Goal: Transaction & Acquisition: Book appointment/travel/reservation

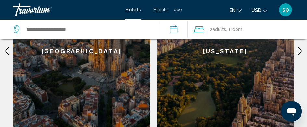
scroll to position [431, 0]
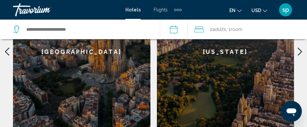
click at [222, 50] on div "[US_STATE]" at bounding box center [226, 51] width 138 height 185
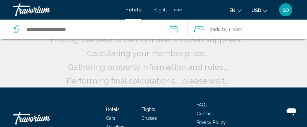
scroll to position [96, 0]
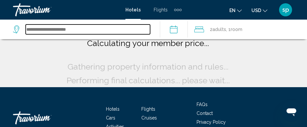
click at [77, 31] on input "Search widget" at bounding box center [88, 29] width 125 height 10
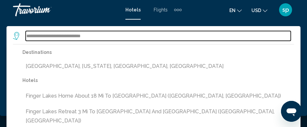
scroll to position [1494, 0]
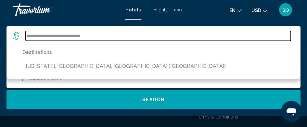
scroll to position [1491, 0]
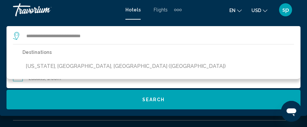
click at [52, 49] on p "Destinations" at bounding box center [125, 52] width 207 height 9
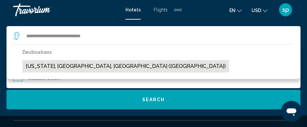
click at [56, 66] on button "[US_STATE], [GEOGRAPHIC_DATA], [GEOGRAPHIC_DATA] ([GEOGRAPHIC_DATA])" at bounding box center [125, 66] width 207 height 12
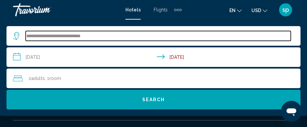
scroll to position [1494, 0]
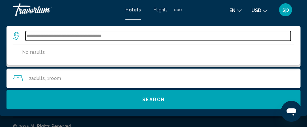
type input "**********"
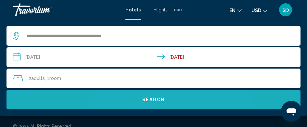
click at [157, 100] on span "Search" at bounding box center [154, 99] width 23 height 5
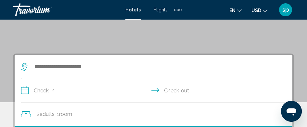
scroll to position [94, 0]
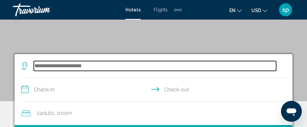
click at [38, 64] on input "Search widget" at bounding box center [155, 66] width 243 height 10
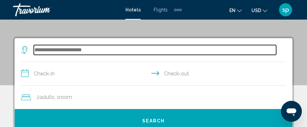
scroll to position [126, 0]
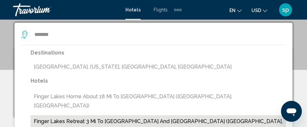
click at [47, 115] on button "Finger Lakes Retreat 3 Mi to [GEOGRAPHIC_DATA] and [GEOGRAPHIC_DATA] ([GEOGRAPH…" at bounding box center [159, 125] width 256 height 21
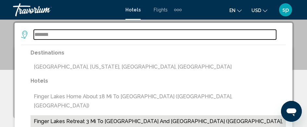
type input "**********"
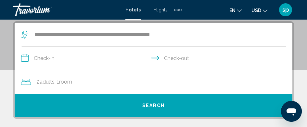
click at [27, 59] on input "**********" at bounding box center [155, 59] width 268 height 25
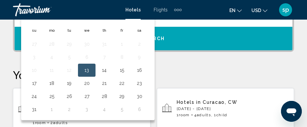
scroll to position [193, 0]
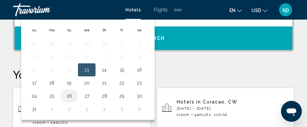
click at [67, 95] on button "26" at bounding box center [69, 95] width 10 height 9
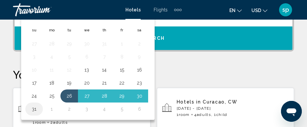
click at [32, 108] on button "31" at bounding box center [34, 108] width 10 height 9
type input "**********"
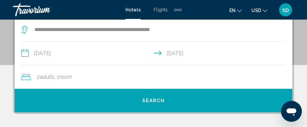
scroll to position [130, 0]
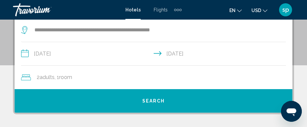
click at [39, 76] on span "2 Adult Adults" at bounding box center [46, 77] width 18 height 9
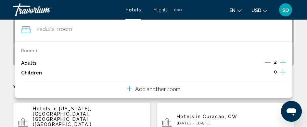
scroll to position [171, 0]
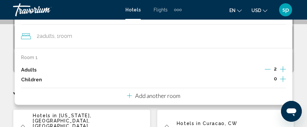
click at [285, 69] on icon "Increment adults" at bounding box center [283, 69] width 6 height 6
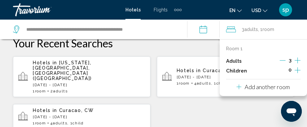
scroll to position [225, 0]
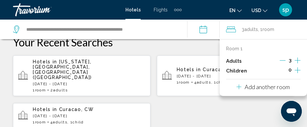
click at [297, 70] on icon "Increment children" at bounding box center [298, 70] width 6 height 8
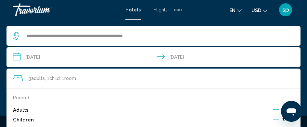
scroll to position [542, 0]
click at [289, 115] on button "Increment children" at bounding box center [292, 120] width 6 height 10
drag, startPoint x: 310, startPoint y: 124, endPoint x: 218, endPoint y: 101, distance: 95.6
